Goal: Find specific page/section: Find specific page/section

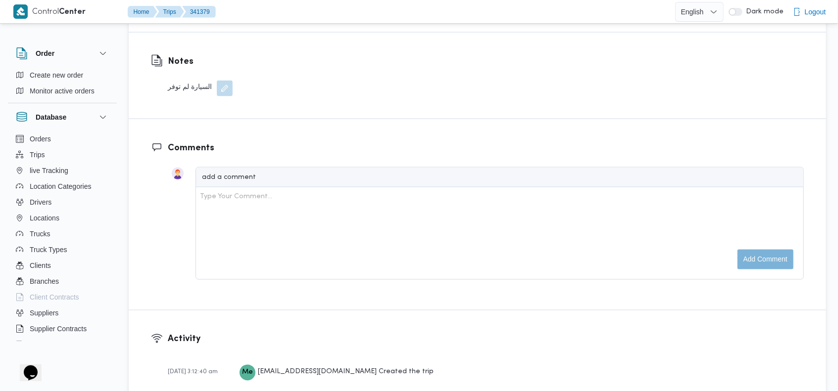
scroll to position [1082, 0]
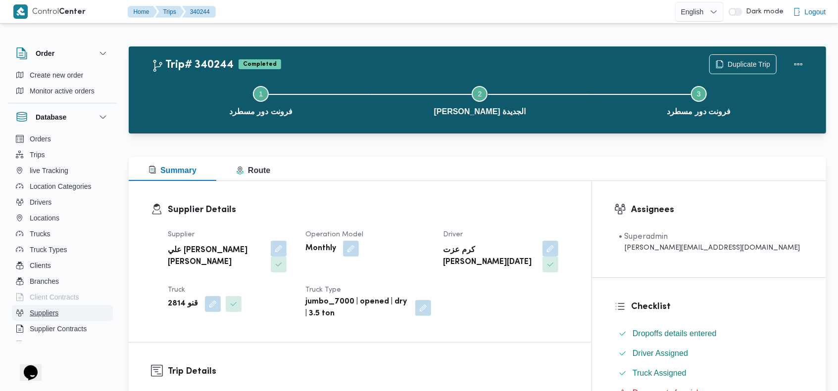
click at [49, 316] on span "Suppliers" at bounding box center [44, 313] width 29 height 12
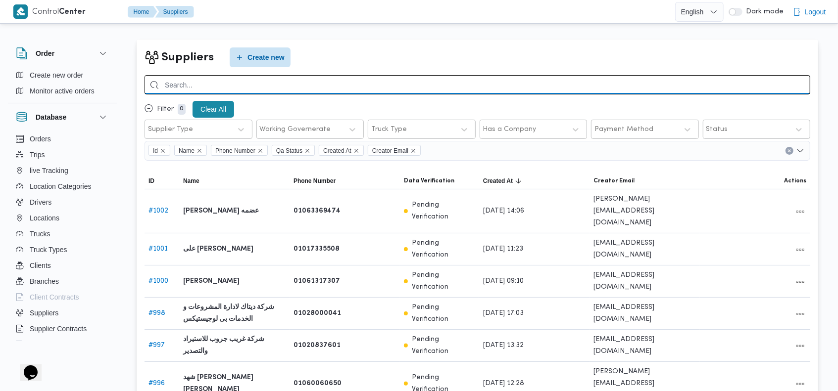
click at [739, 81] on input "search" at bounding box center [478, 84] width 666 height 19
type input "محمد عبدالو"
